Goal: Find contact information: Find contact information

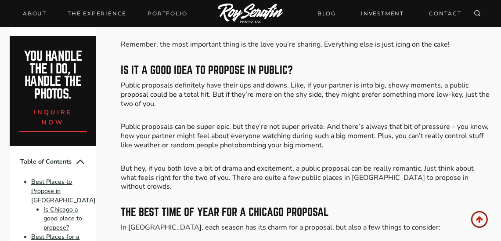
scroll to position [7150, 0]
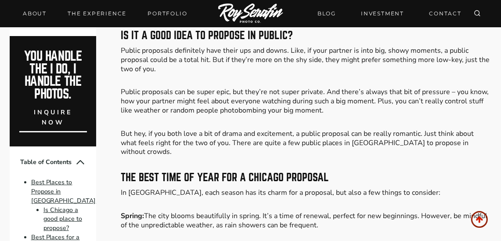
click at [73, 124] on link "inquire now" at bounding box center [53, 117] width 68 height 32
